Goal: Information Seeking & Learning: Learn about a topic

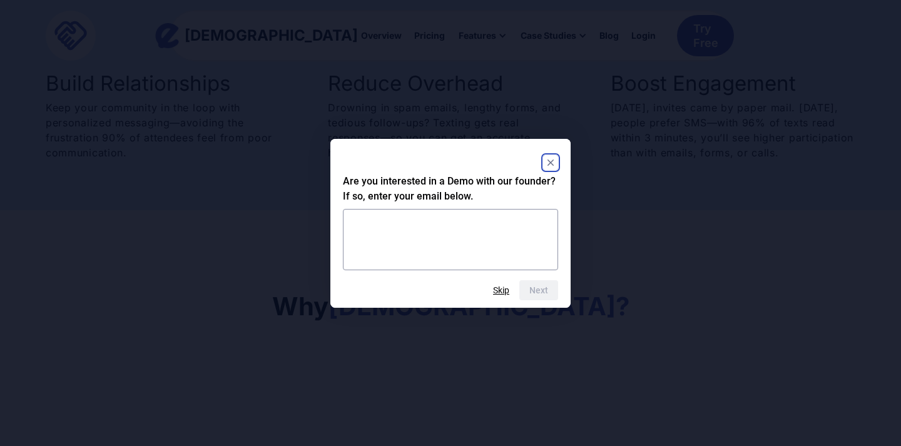
scroll to position [734, 0]
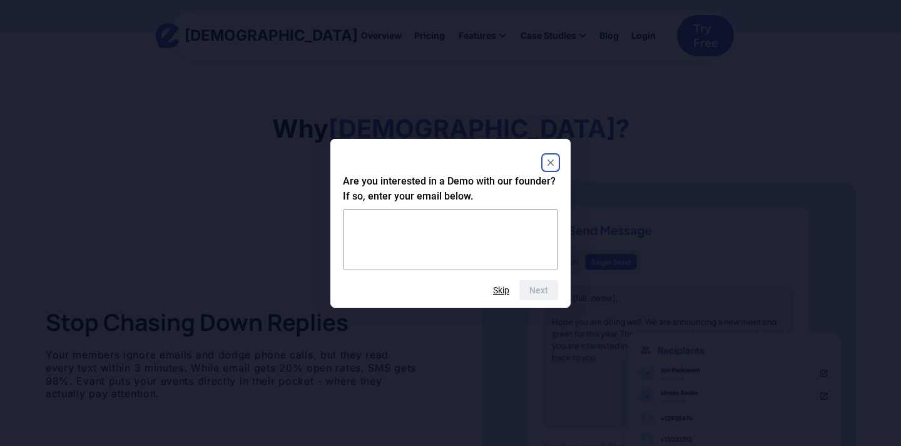
click at [551, 153] on div at bounding box center [450, 162] width 215 height 23
click at [551, 157] on rect "Close" at bounding box center [550, 162] width 15 height 15
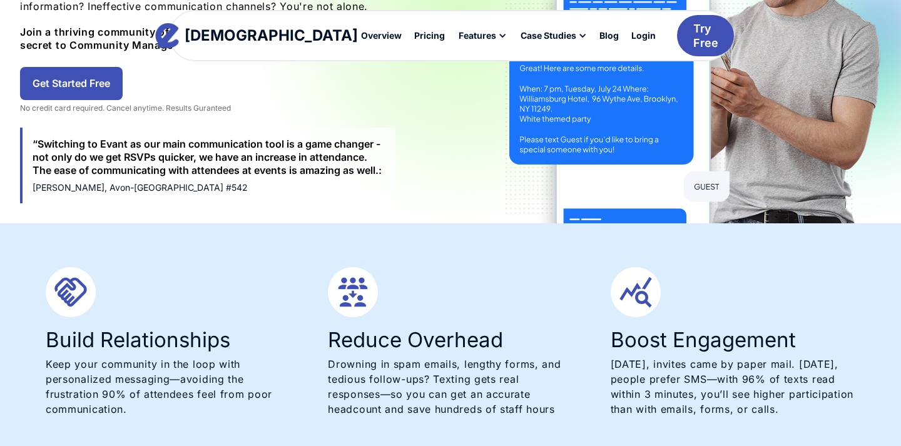
scroll to position [0, 0]
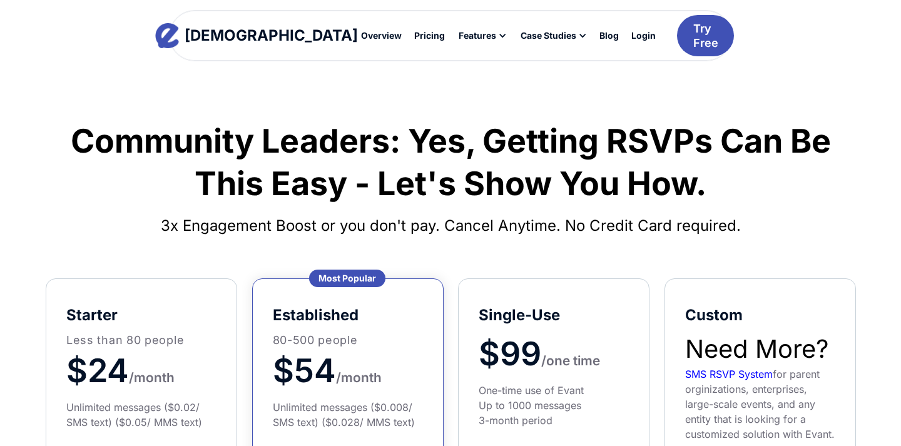
scroll to position [21, 0]
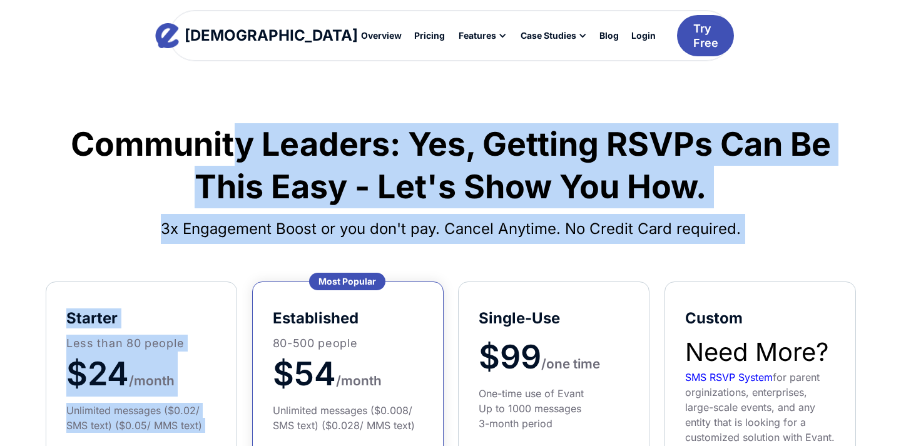
drag, startPoint x: 295, startPoint y: 244, endPoint x: 241, endPoint y: 134, distance: 122.6
click at [241, 134] on div "Community Leaders: Yes, Getting RSVPs Can Be This Easy - Let's Show You How. 3x…" at bounding box center [450, 446] width 845 height 734
click at [241, 134] on h1 "Community Leaders: Yes, Getting RSVPs Can Be This Easy - Let's Show You How." at bounding box center [451, 165] width 810 height 85
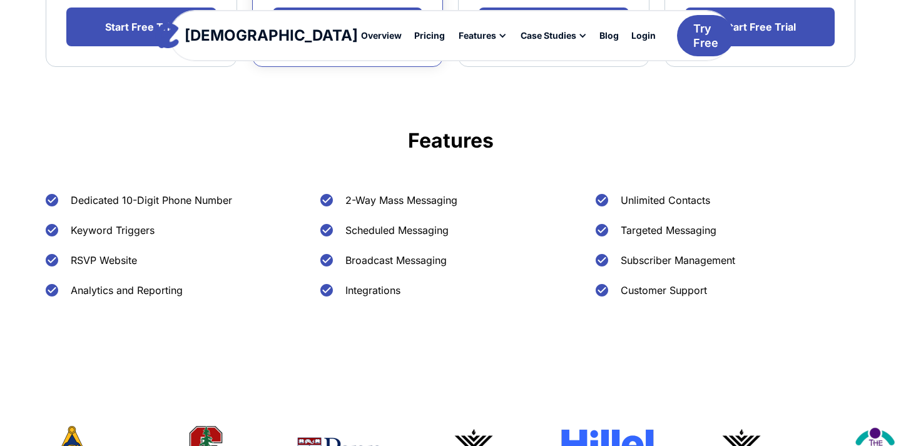
scroll to position [479, 0]
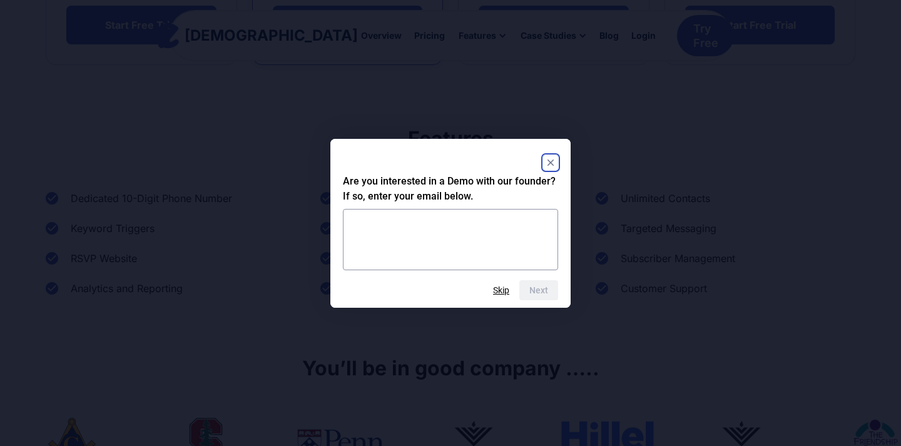
click at [558, 165] on div "Are you interested in a Demo with our founder? If so, enter your email below. N…" at bounding box center [450, 223] width 240 height 169
click at [550, 165] on rect "Close" at bounding box center [550, 162] width 15 height 15
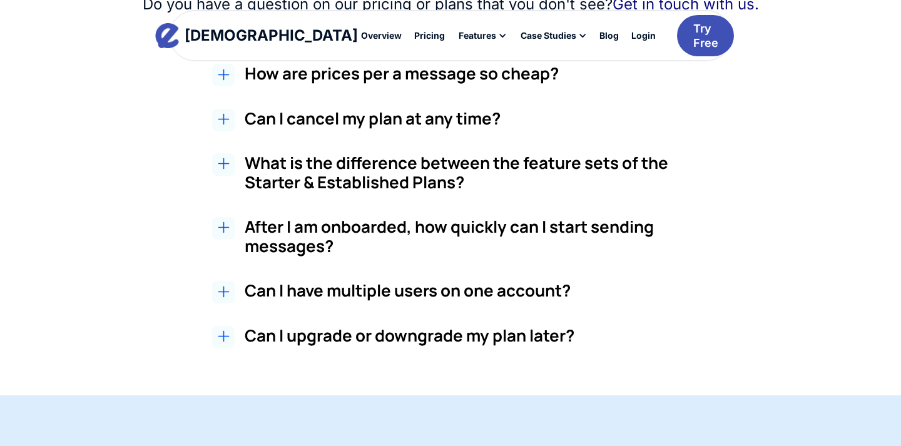
scroll to position [1147, 0]
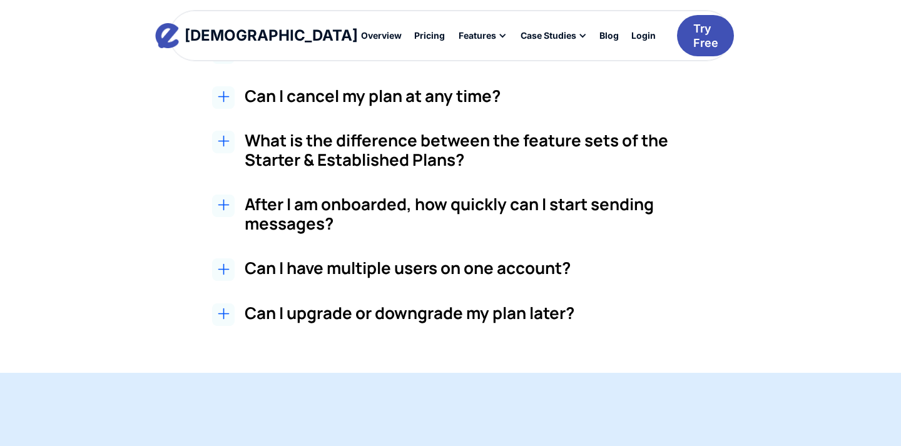
click at [345, 263] on h3 "Can I have multiple users on one account?" at bounding box center [480, 268] width 470 height 19
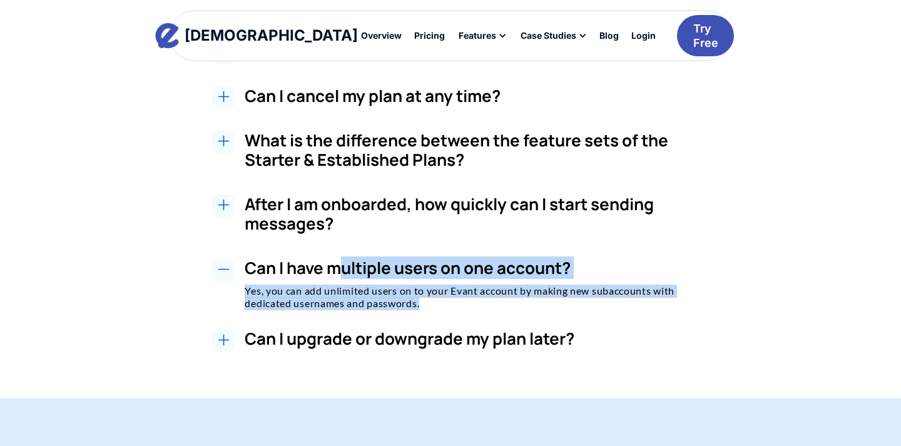
drag, startPoint x: 424, startPoint y: 304, endPoint x: 340, endPoint y: 277, distance: 88.1
click at [340, 277] on div "Can I have multiple users on one account? Yes, you can add unlimited users on t…" at bounding box center [480, 285] width 470 height 52
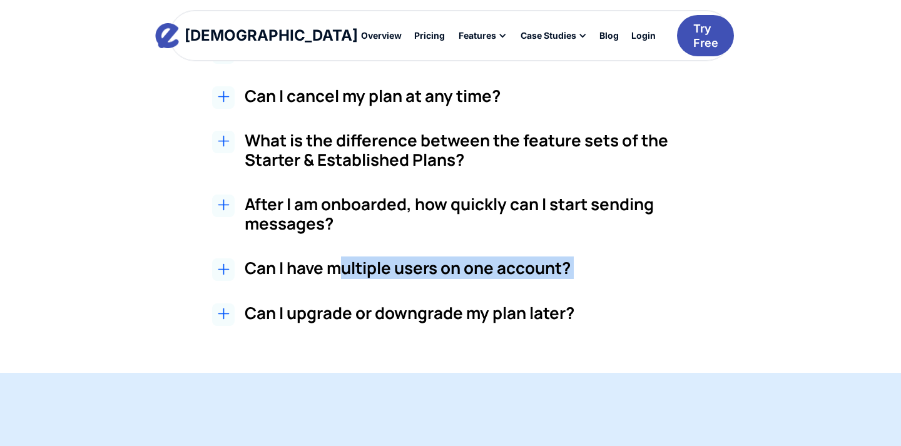
click at [389, 262] on h3 "Can I have multiple users on one account?" at bounding box center [480, 268] width 470 height 19
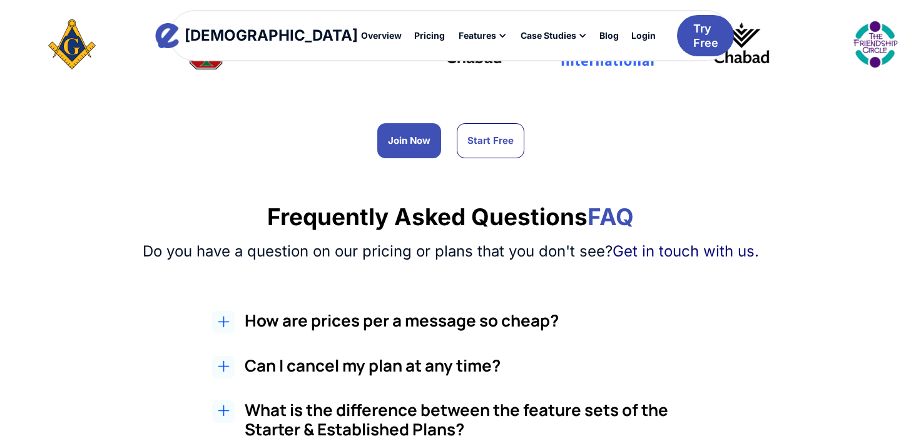
scroll to position [763, 0]
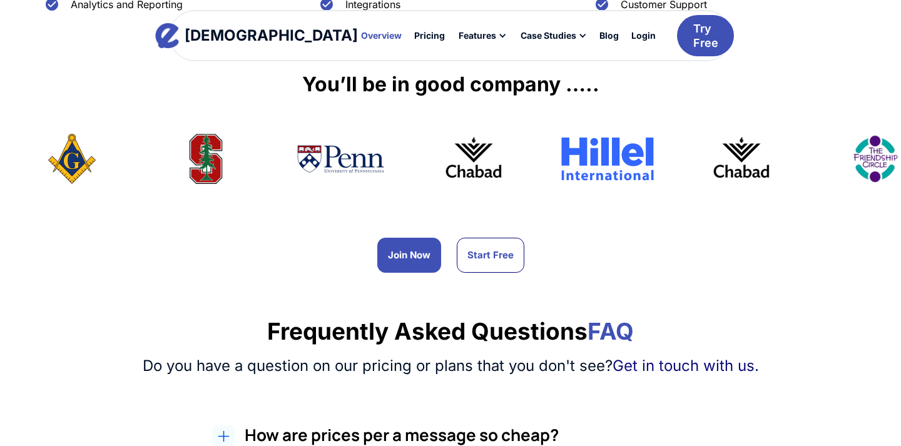
click at [361, 39] on div "Overview" at bounding box center [381, 35] width 41 height 9
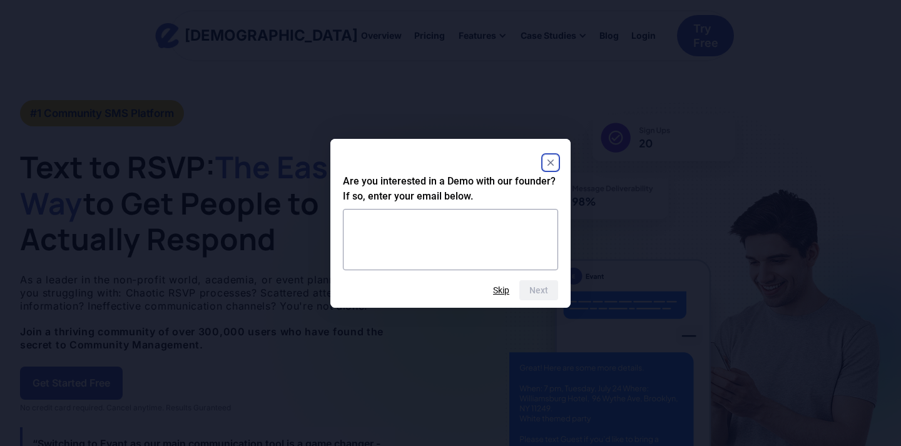
click at [548, 159] on icon "Close" at bounding box center [550, 162] width 15 height 15
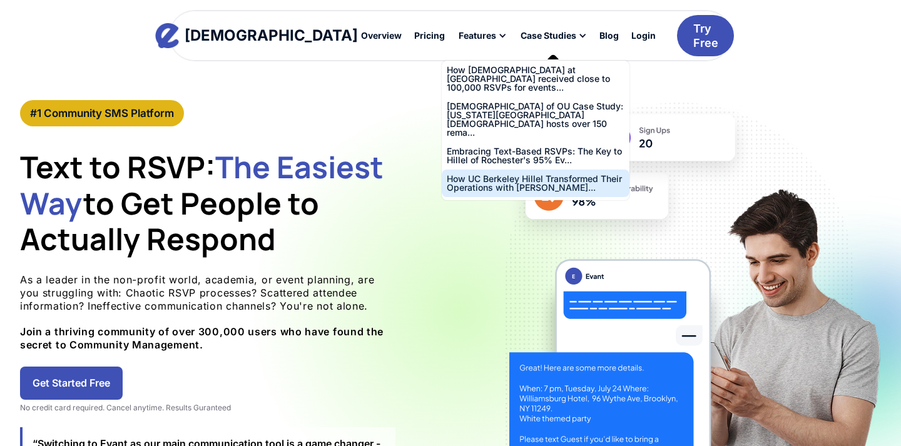
click at [481, 175] on div "How UC Berkeley Hillel Transformed Their Operations with [PERSON_NAME]..." at bounding box center [536, 184] width 178 height 18
